Goal: Task Accomplishment & Management: Manage account settings

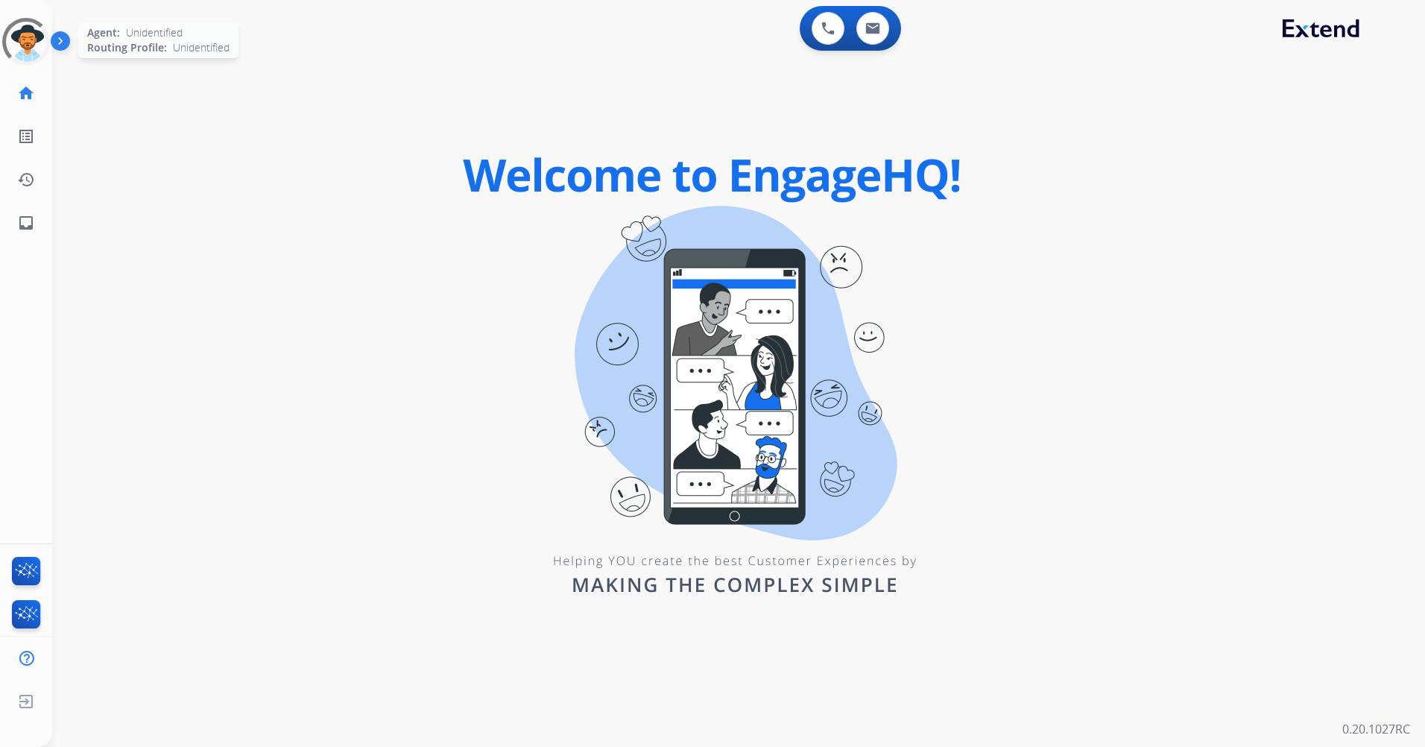
click at [30, 43] on div at bounding box center [26, 41] width 67 height 67
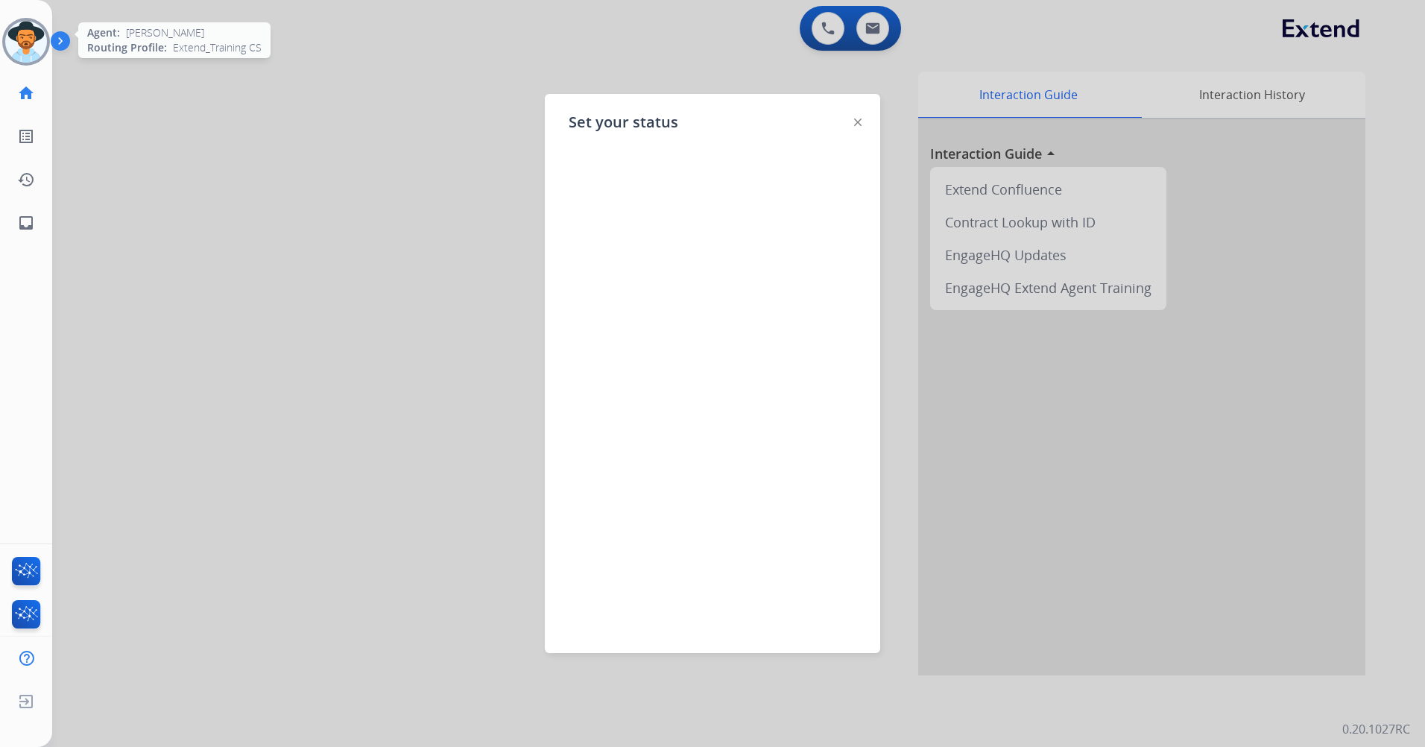
click at [864, 119] on div "Set your status" at bounding box center [712, 373] width 335 height 559
click at [859, 123] on img at bounding box center [857, 122] width 7 height 7
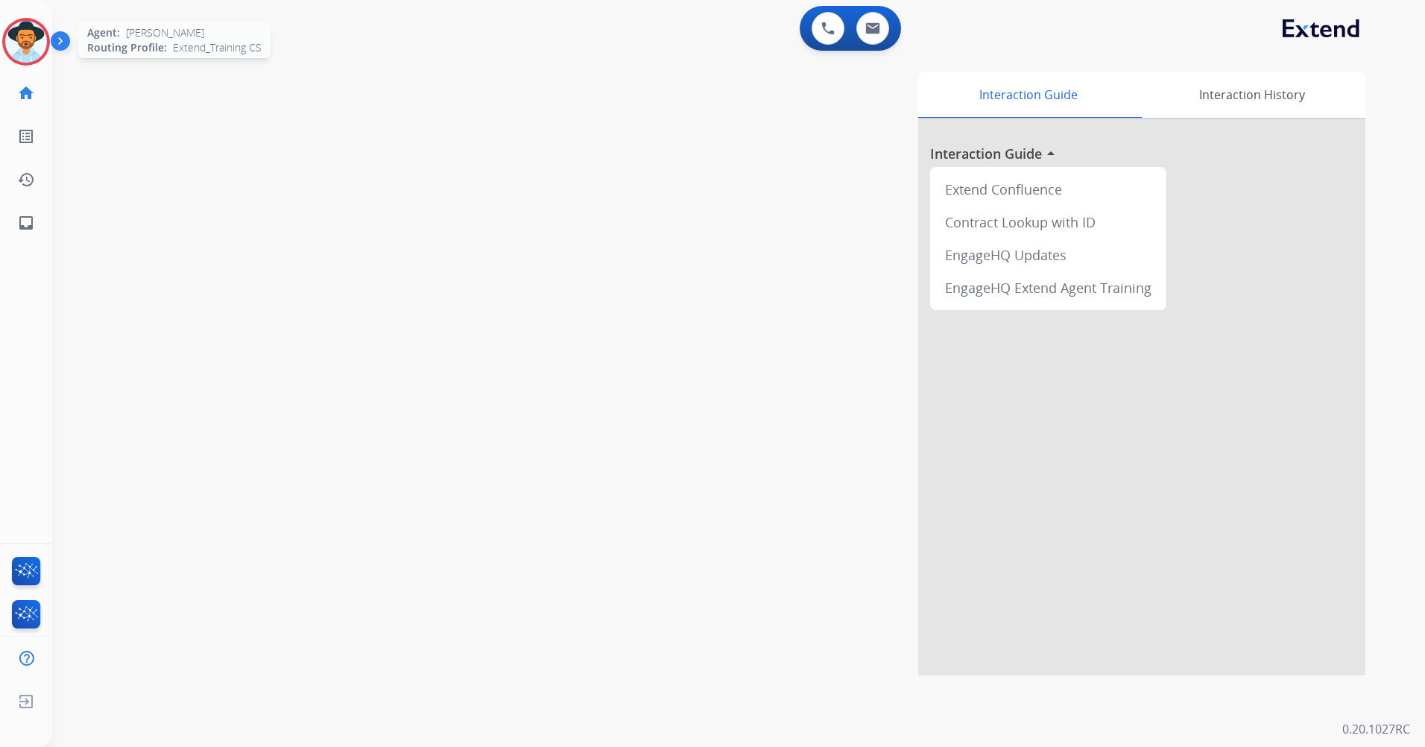
click at [21, 53] on img at bounding box center [26, 42] width 42 height 42
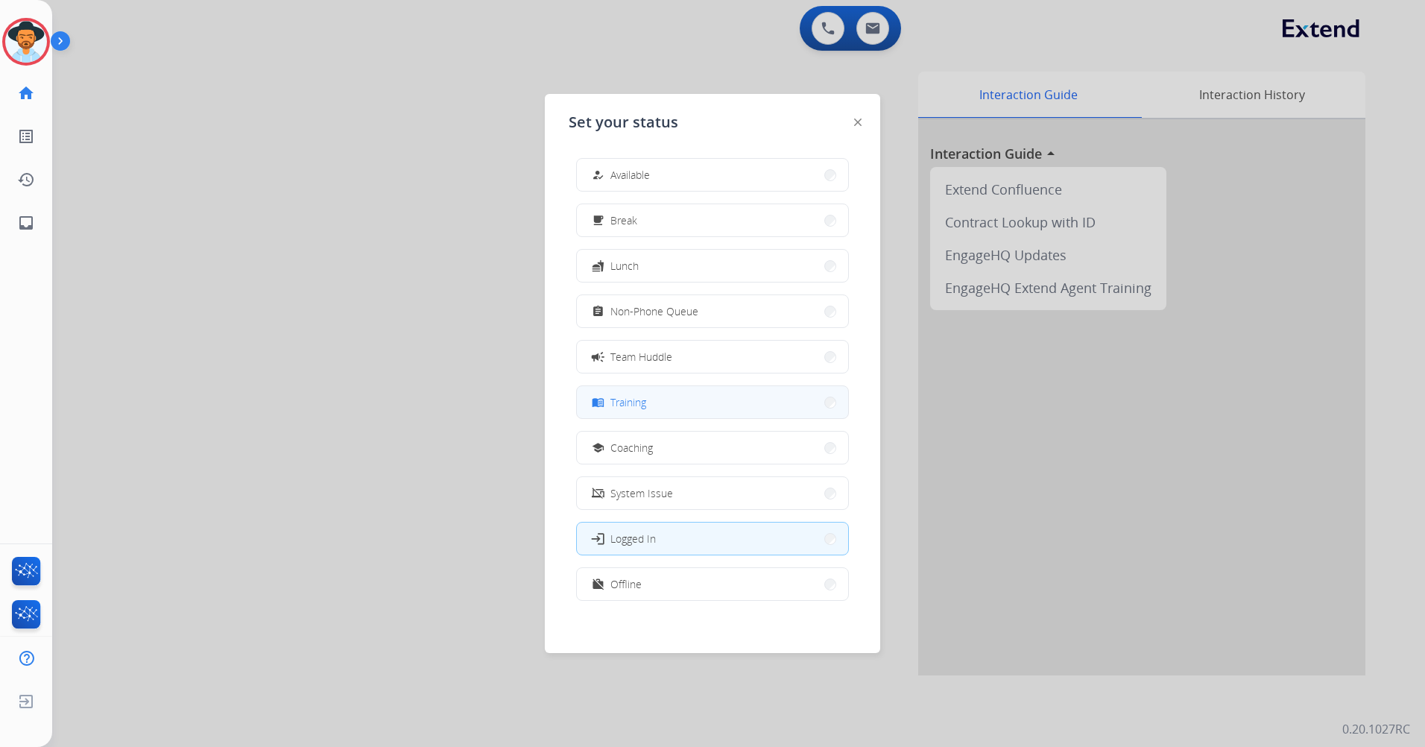
click at [718, 397] on button "menu_book Training" at bounding box center [712, 402] width 271 height 32
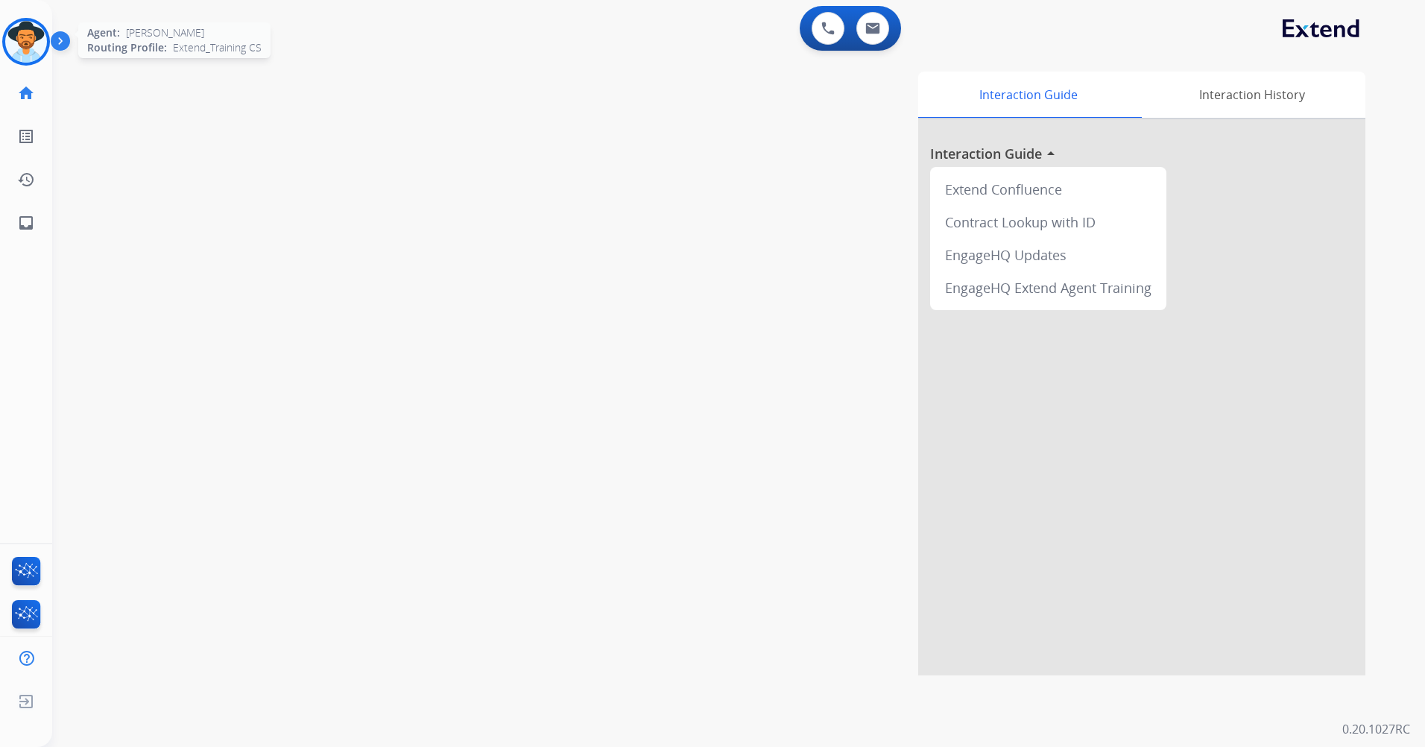
click at [16, 56] on img at bounding box center [26, 42] width 42 height 42
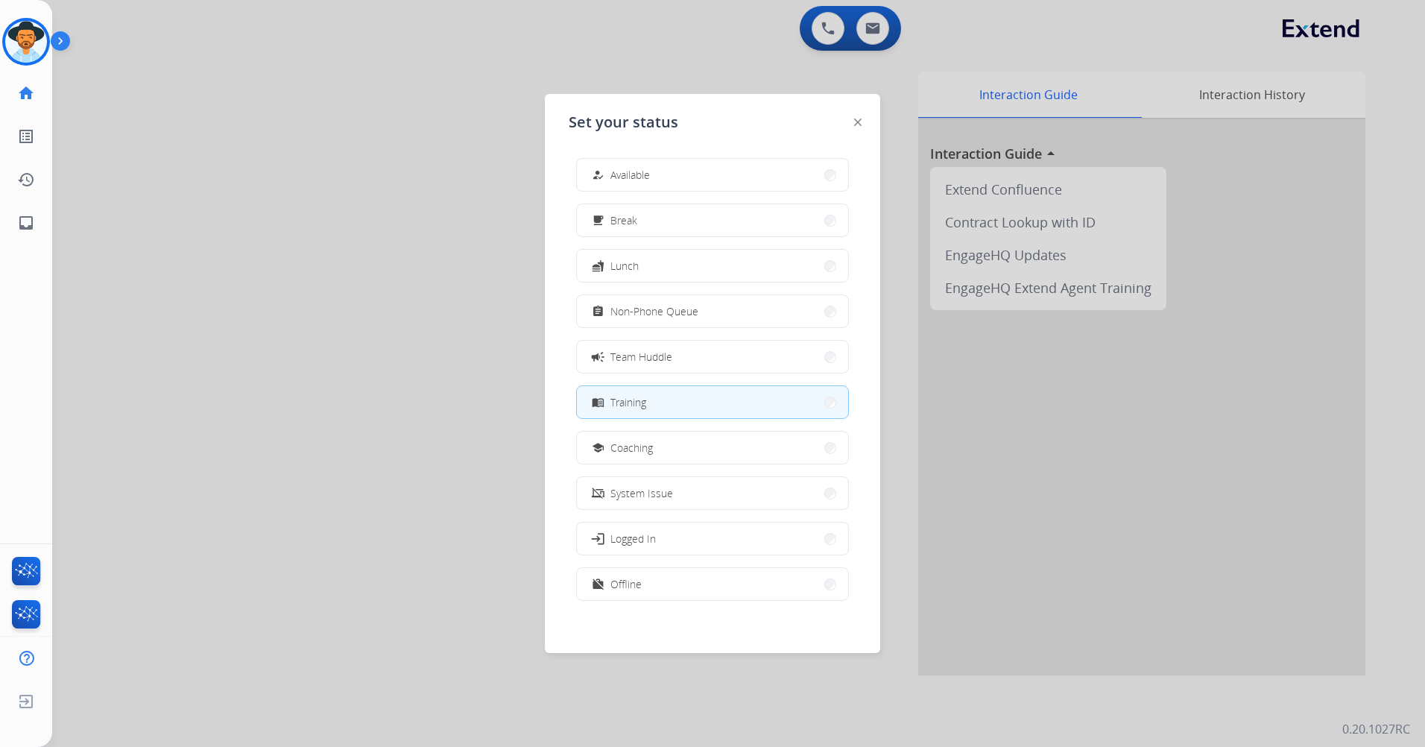
click at [353, 113] on div at bounding box center [712, 373] width 1425 height 747
